Goal: Information Seeking & Learning: Learn about a topic

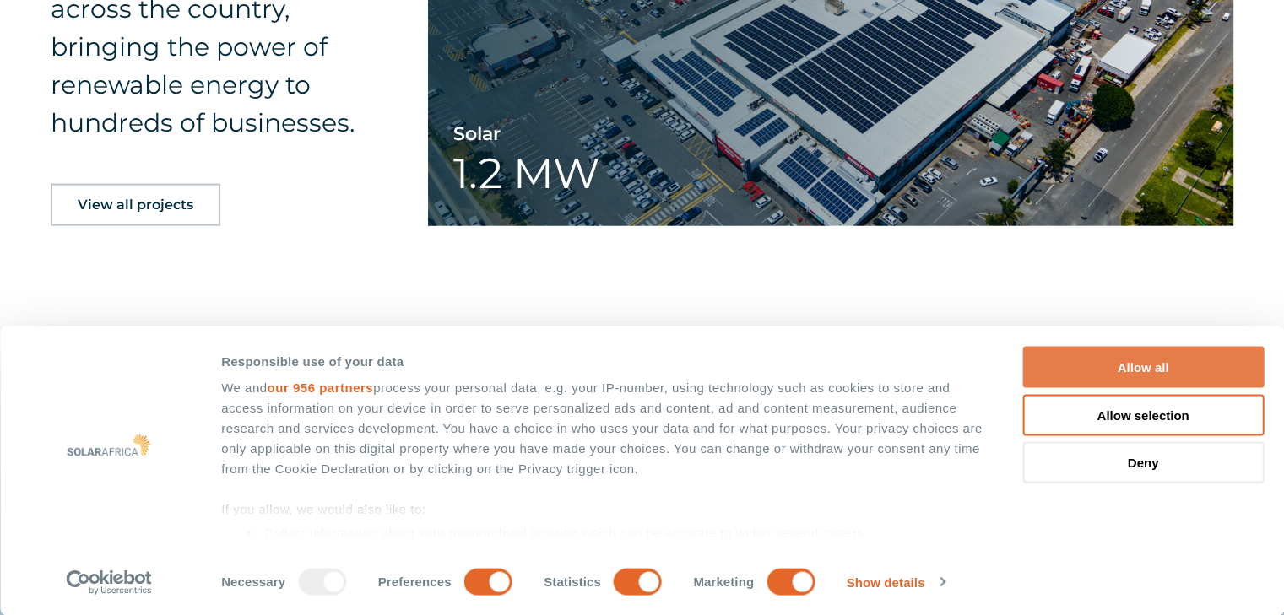
click at [1219, 375] on button "Allow all" at bounding box center [1142, 367] width 241 height 41
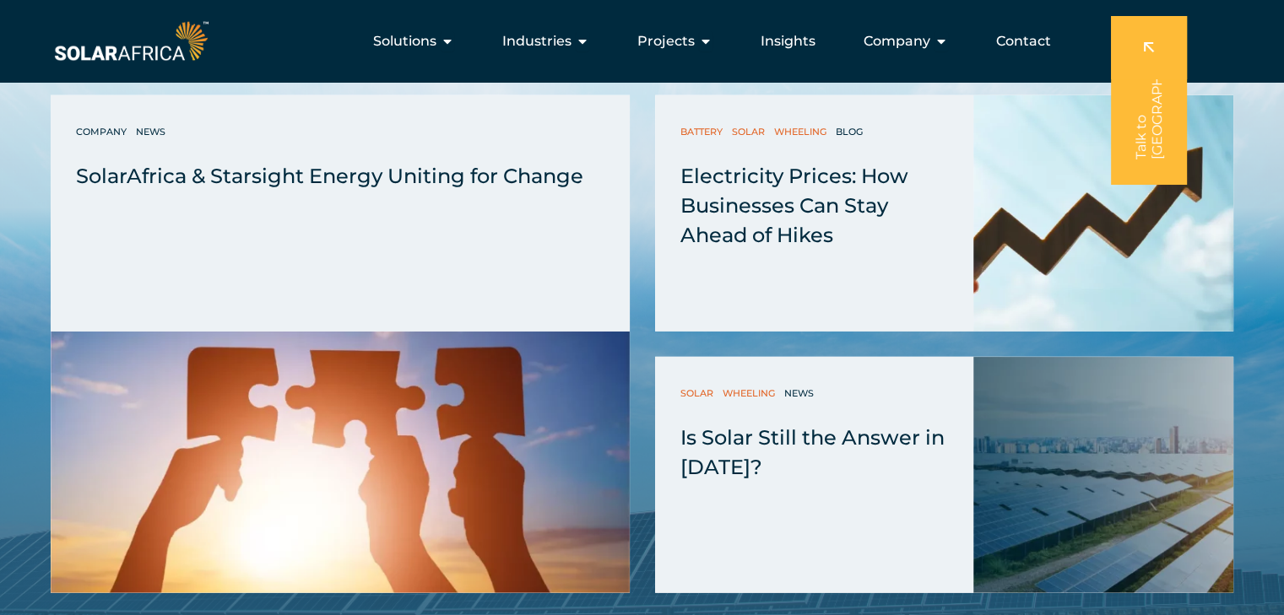
scroll to position [4004, 0]
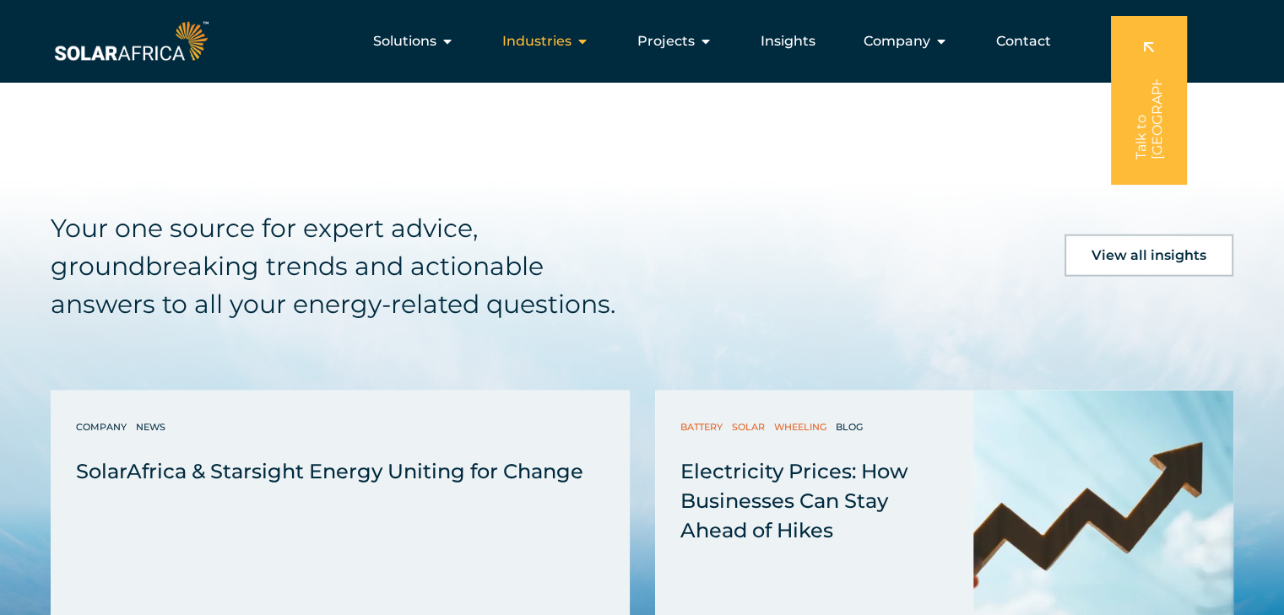
click at [586, 42] on icon "Menu" at bounding box center [583, 42] width 14 height 14
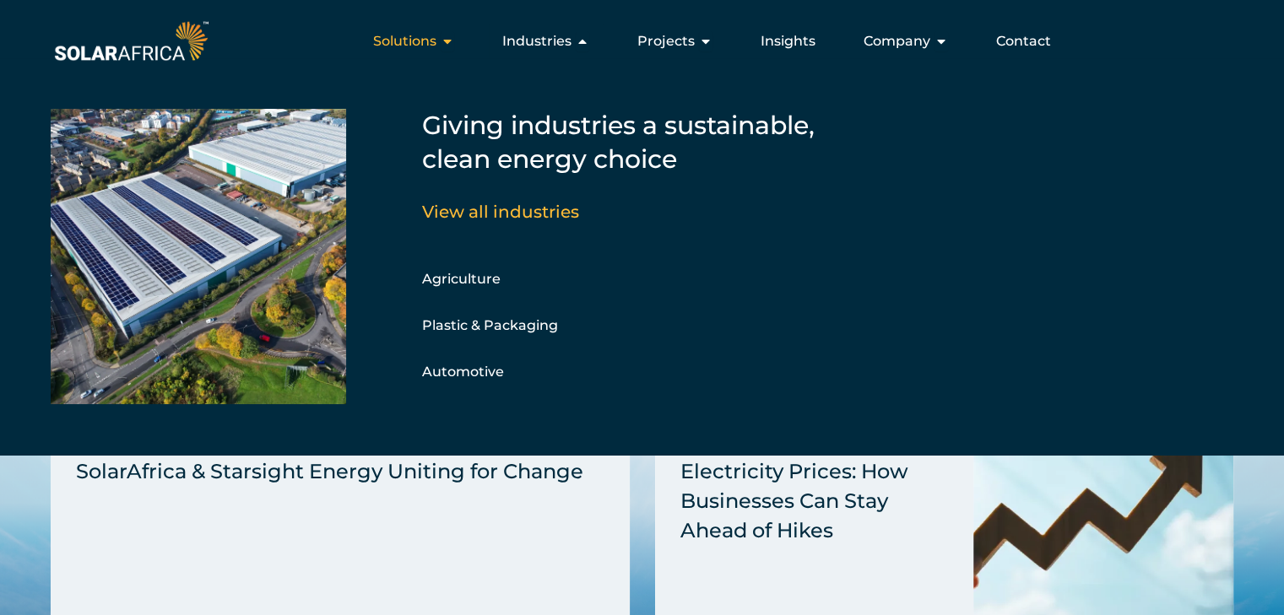
click at [454, 35] on icon "Menu" at bounding box center [448, 42] width 14 height 14
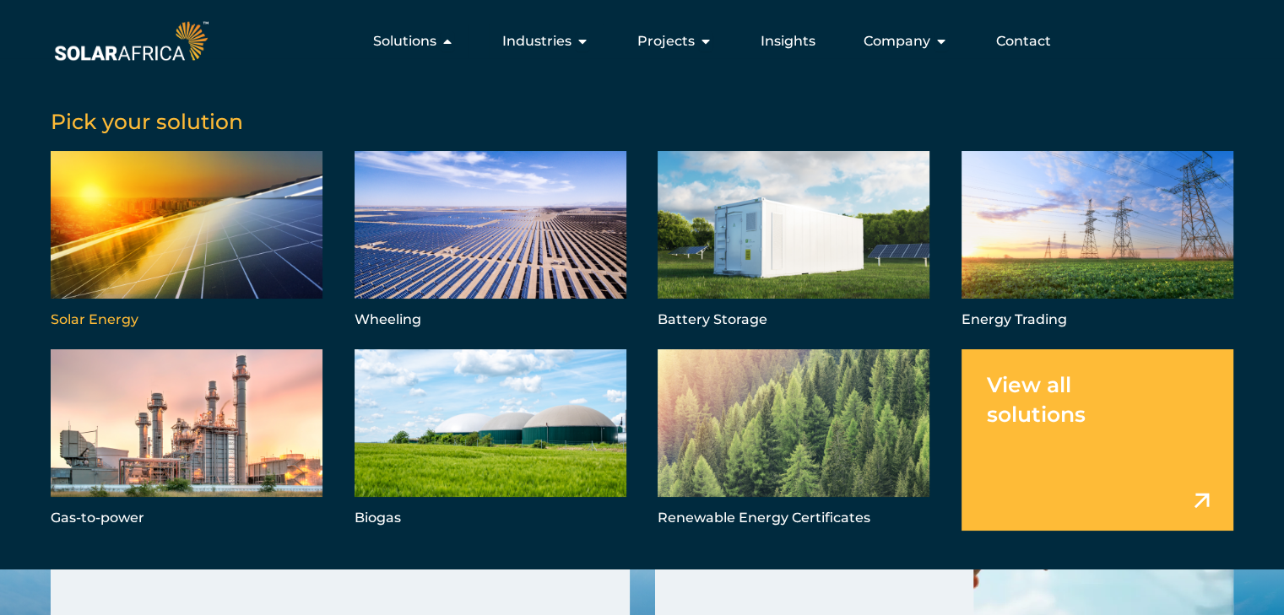
click at [243, 203] on link "Menu" at bounding box center [187, 241] width 272 height 181
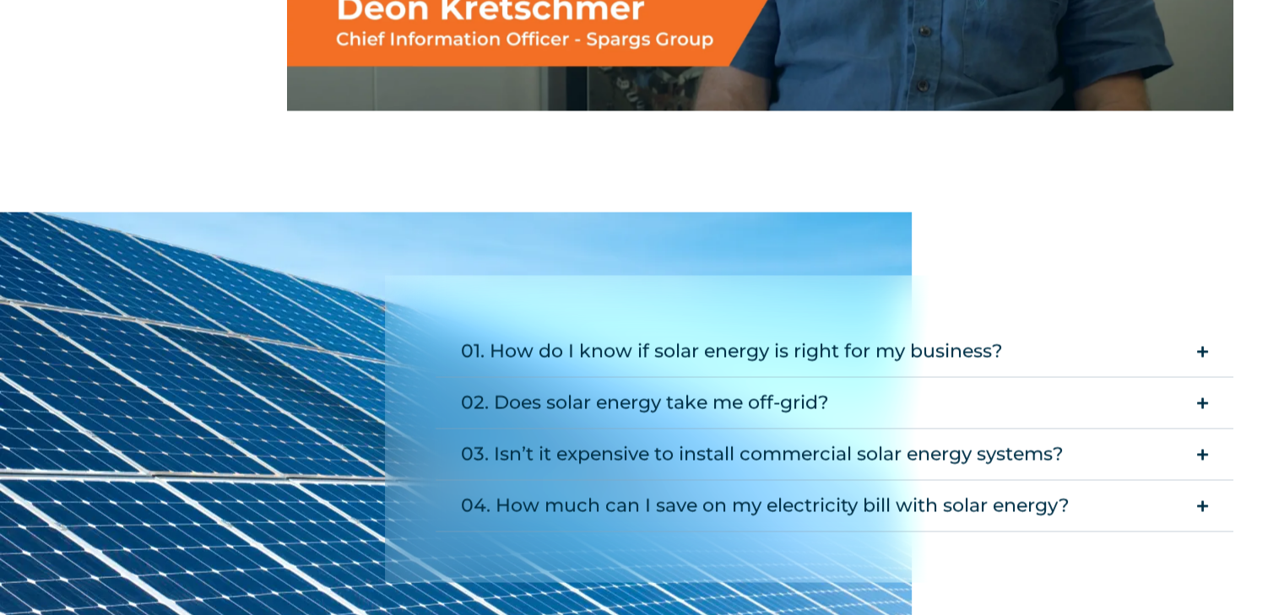
scroll to position [2838, 0]
